Goal: Transaction & Acquisition: Purchase product/service

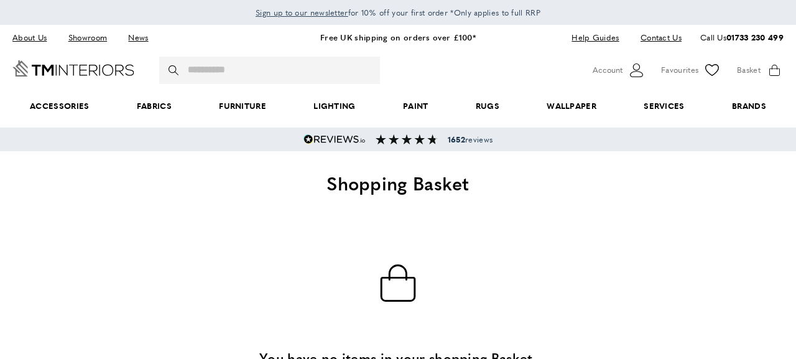
scroll to position [0, 175]
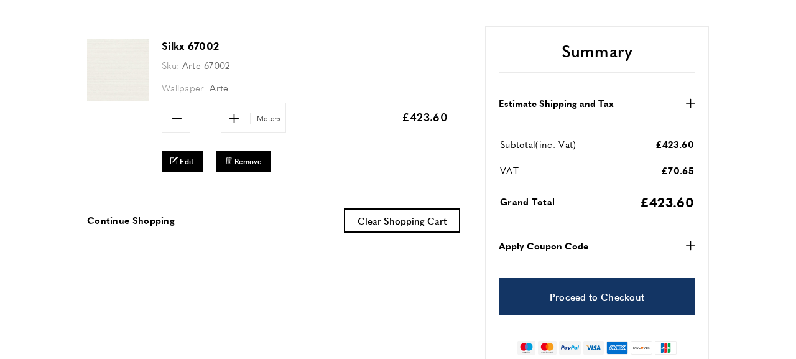
scroll to position [214, 0]
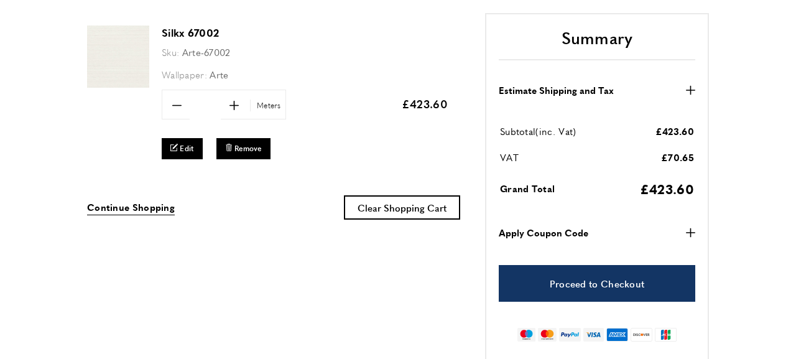
click at [688, 228] on icon "plus" at bounding box center [690, 232] width 9 height 9
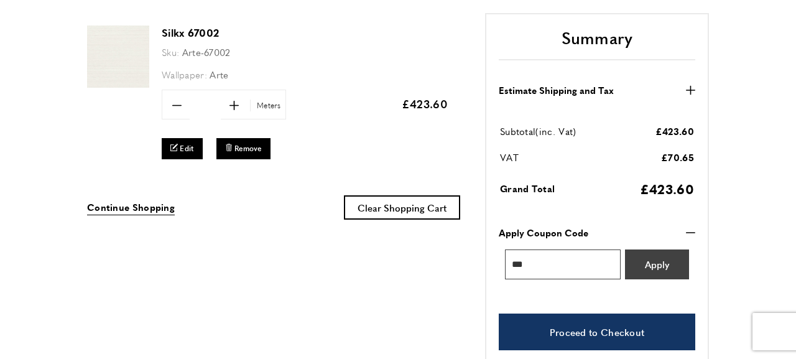
type input "***"
click at [656, 262] on span "Apply" at bounding box center [657, 263] width 24 height 9
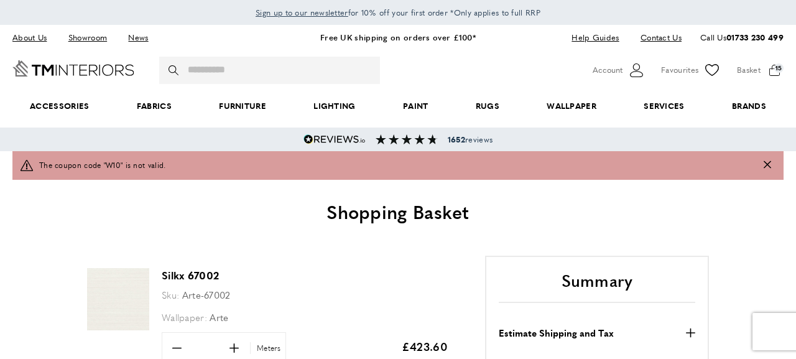
scroll to position [0, 0]
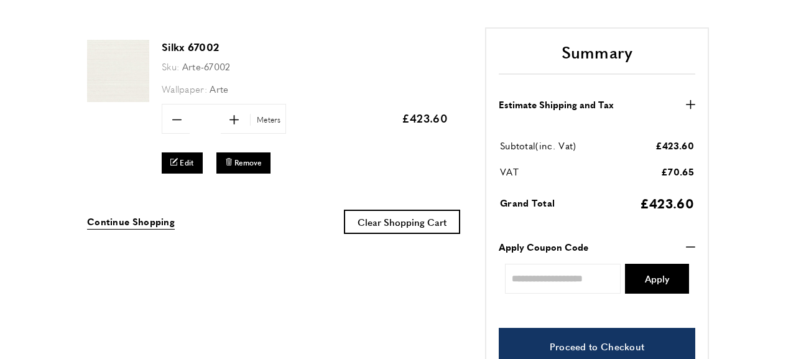
scroll to position [0, 525]
click at [528, 284] on input "Enter discount code" at bounding box center [563, 279] width 116 height 30
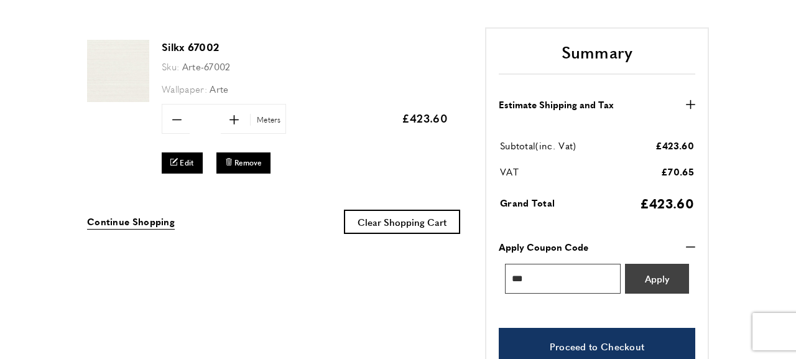
type input "***"
click at [642, 276] on button "Apply" at bounding box center [657, 279] width 64 height 30
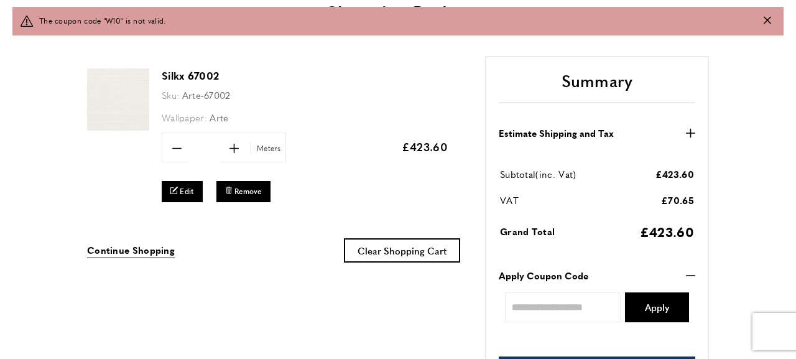
scroll to position [0, 700]
click at [769, 17] on icon "Close message" at bounding box center [767, 19] width 7 height 7
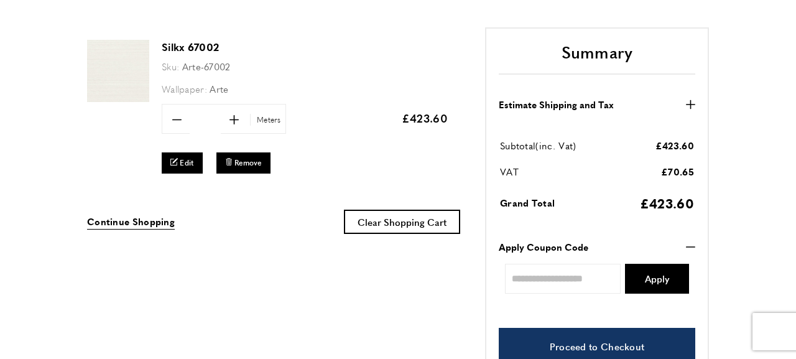
scroll to position [0, 2800]
